Goal: Navigation & Orientation: Find specific page/section

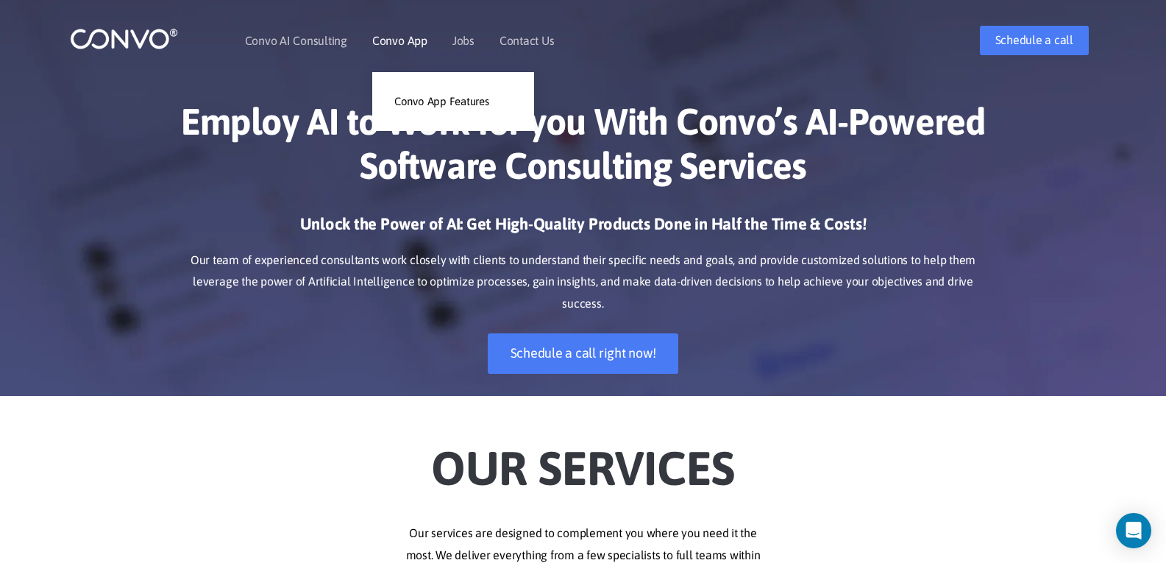
click at [409, 35] on link "Convo App" at bounding box center [399, 41] width 55 height 12
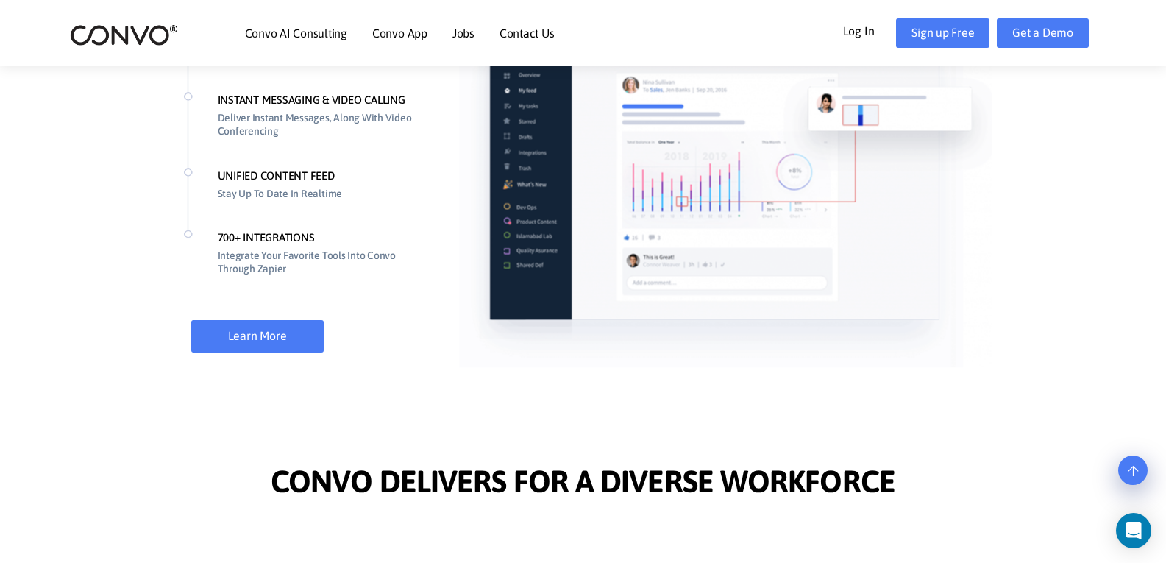
scroll to position [1215, 0]
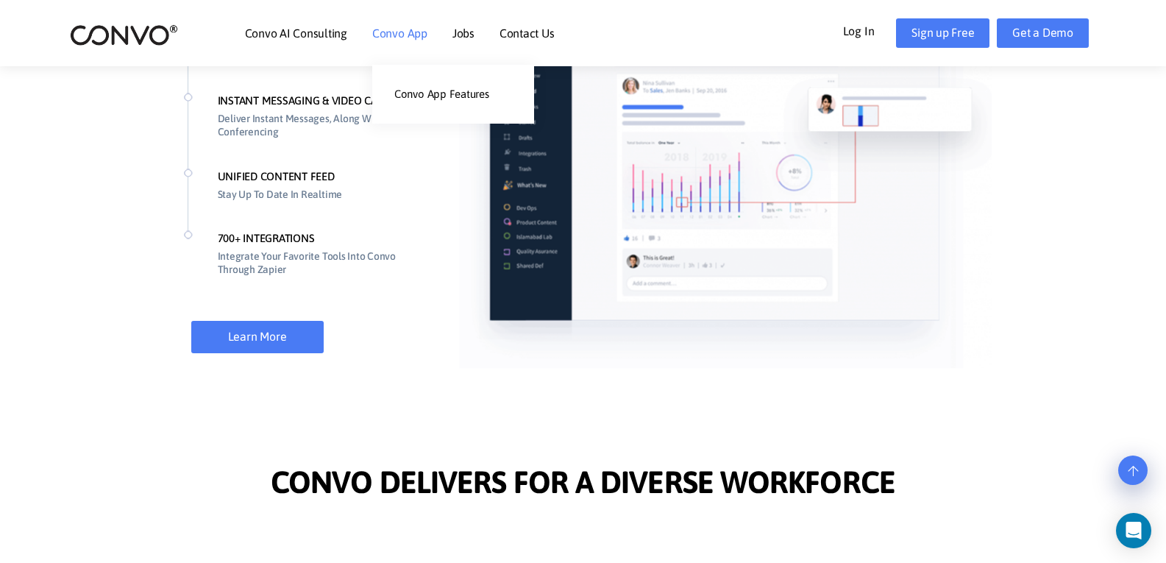
click at [393, 41] on li "Convo App Convo App Features" at bounding box center [399, 32] width 55 height 63
click at [394, 101] on link "Convo App Features" at bounding box center [453, 93] width 162 height 29
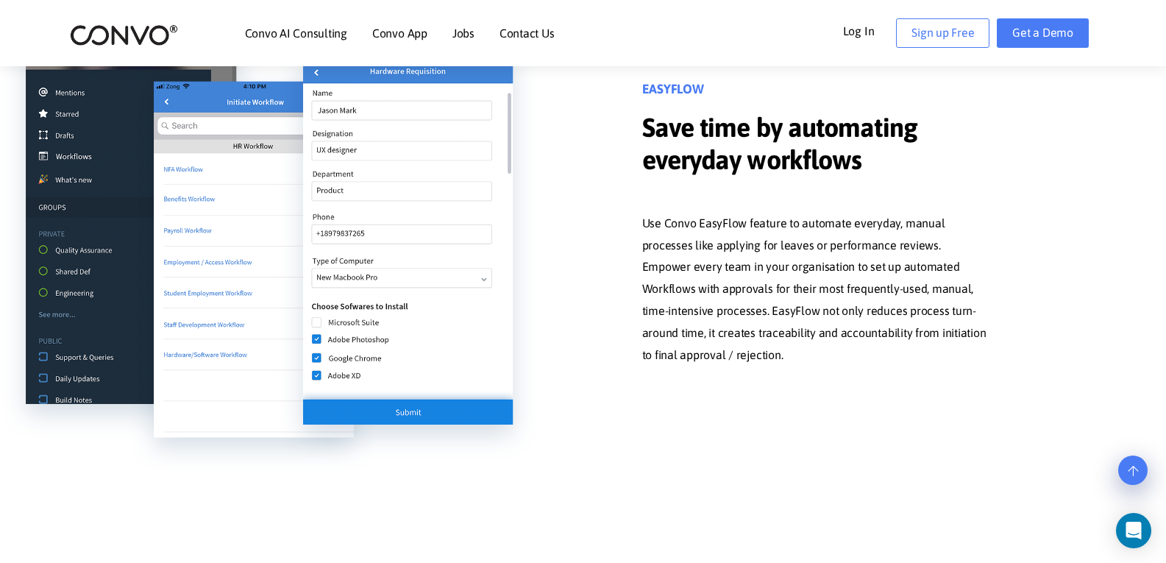
scroll to position [1576, 0]
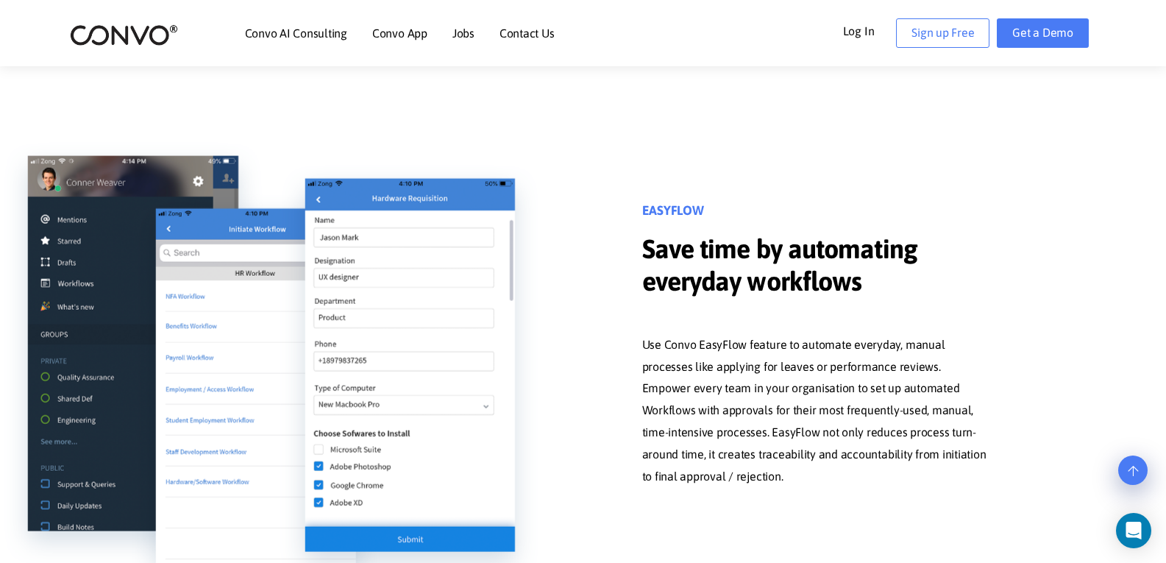
click at [461, 38] on link "Jobs" at bounding box center [463, 33] width 22 height 12
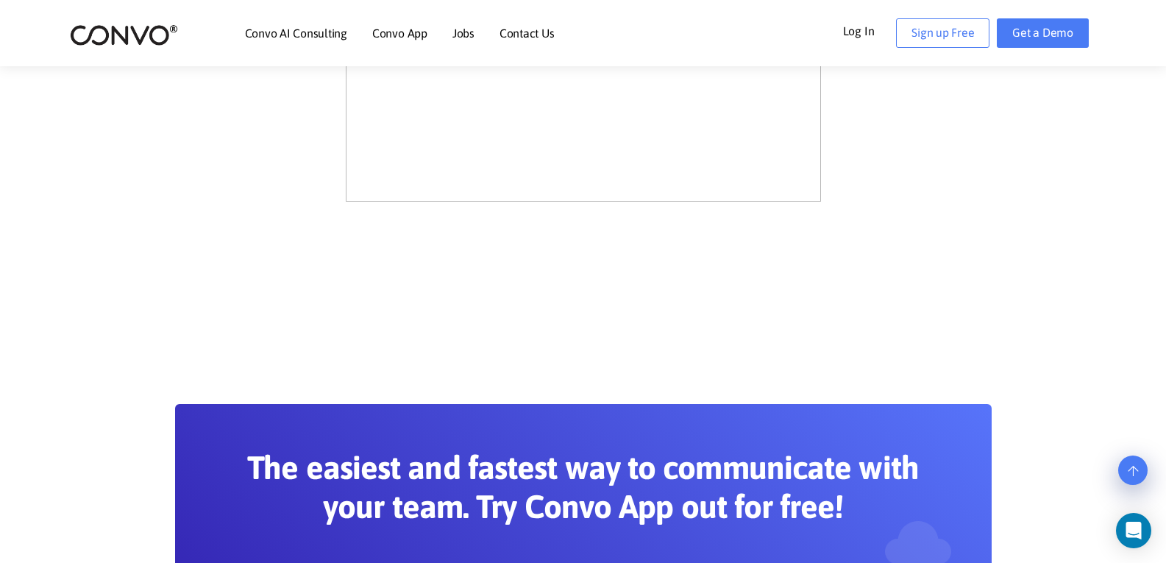
scroll to position [472, 0]
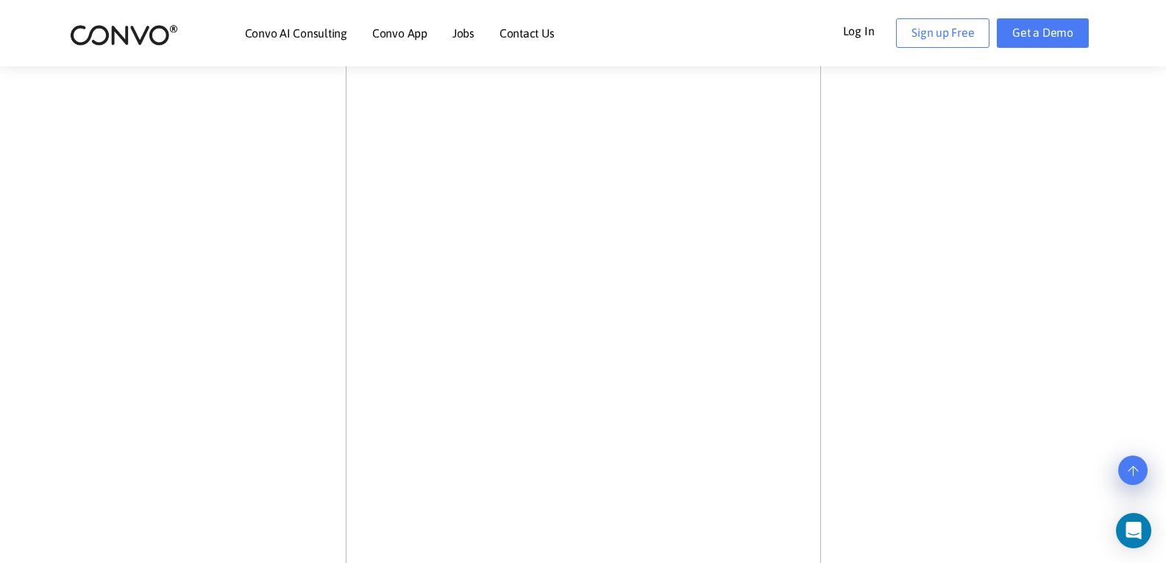
click at [314, 35] on link "Convo AI Consulting" at bounding box center [296, 33] width 102 height 12
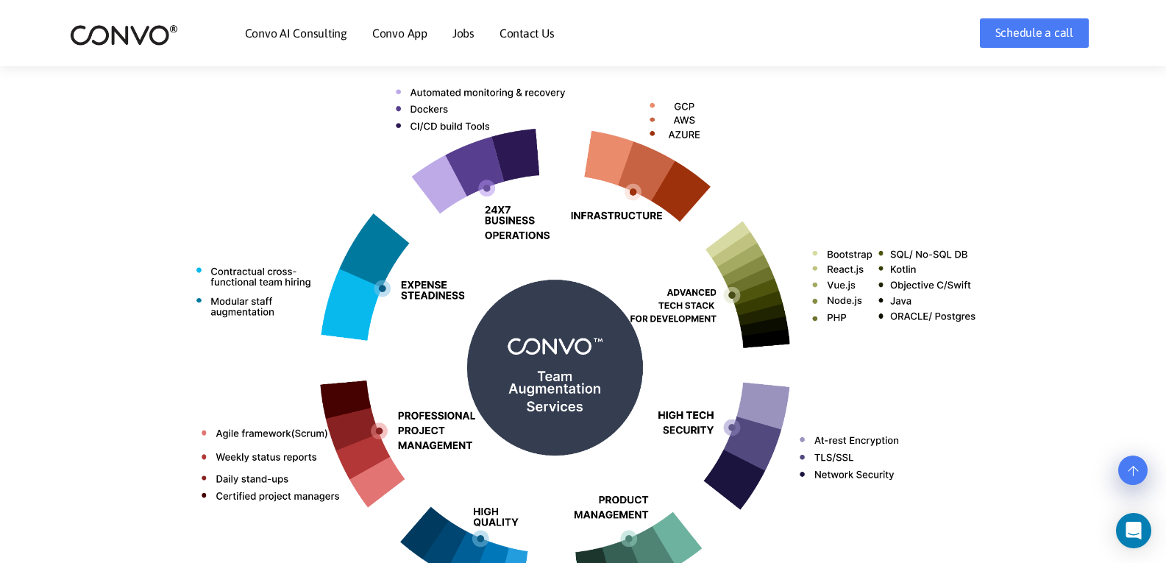
scroll to position [567, 0]
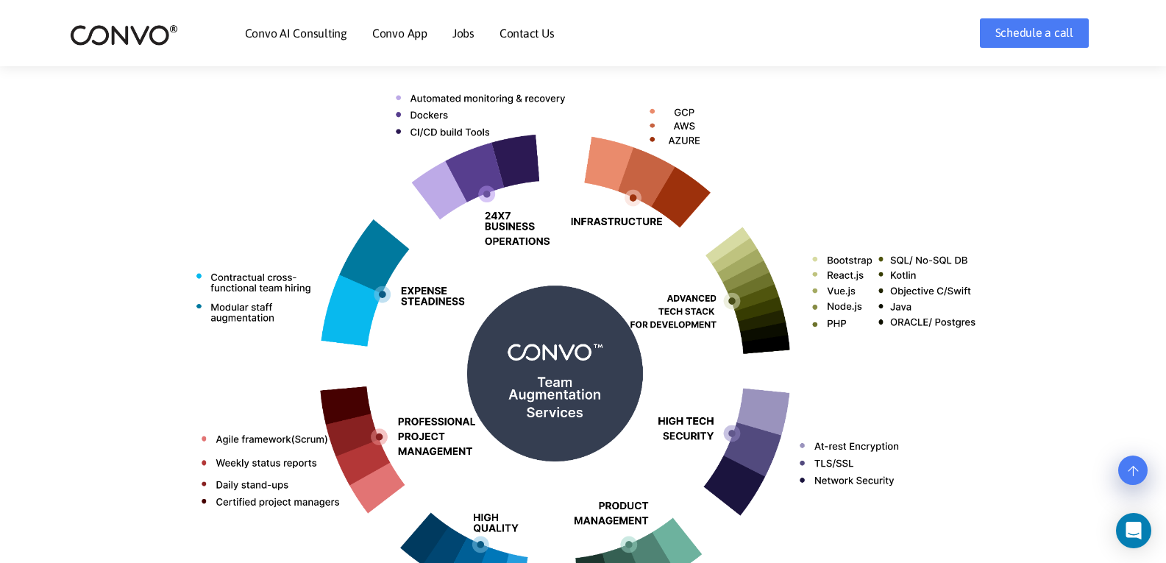
drag, startPoint x: 333, startPoint y: 90, endPoint x: 250, endPoint y: 143, distance: 99.0
click at [250, 143] on img at bounding box center [583, 367] width 817 height 647
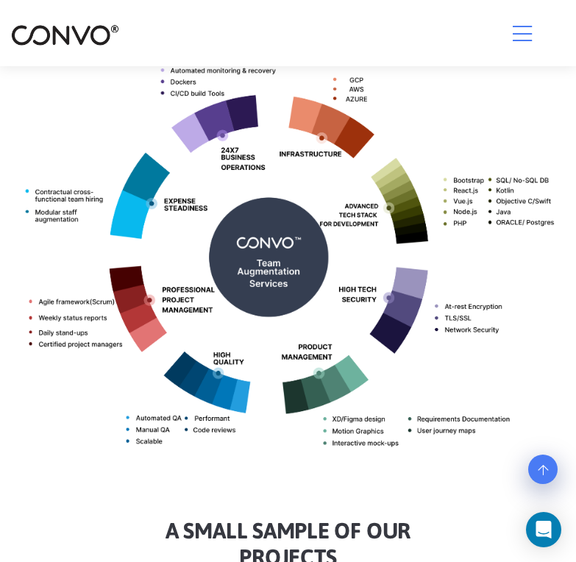
scroll to position [516, 0]
